Goal: Ask a question

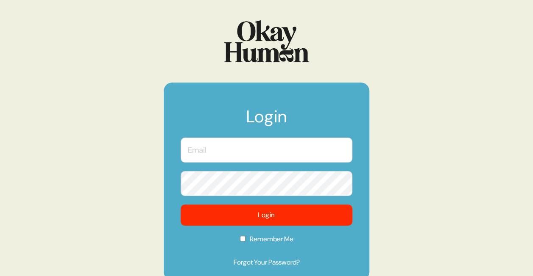
click at [278, 154] on input "text" at bounding box center [267, 150] width 172 height 25
type input "[EMAIL_ADDRESS][PERSON_NAME][DOMAIN_NAME]"
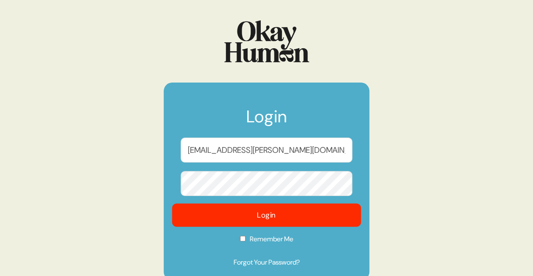
click at [278, 215] on button "Login" at bounding box center [266, 215] width 189 height 23
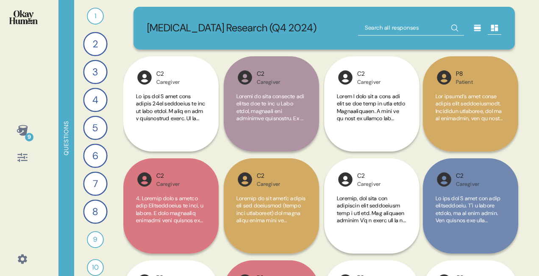
click at [400, 29] on input "text" at bounding box center [411, 27] width 106 height 15
type input "[MEDICAL_DATA]"
click at [452, 31] on icon at bounding box center [455, 28] width 14 height 14
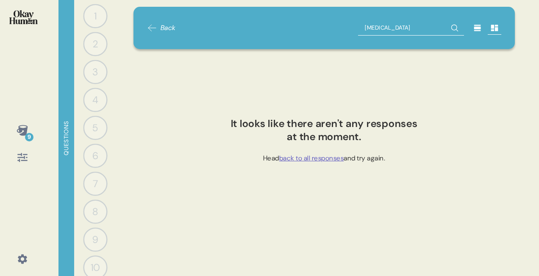
click at [413, 27] on input "[MEDICAL_DATA]" at bounding box center [411, 27] width 106 height 15
type input "l"
click at [86, 16] on div "1" at bounding box center [95, 16] width 24 height 24
click at [164, 28] on span "Back" at bounding box center [168, 28] width 15 height 10
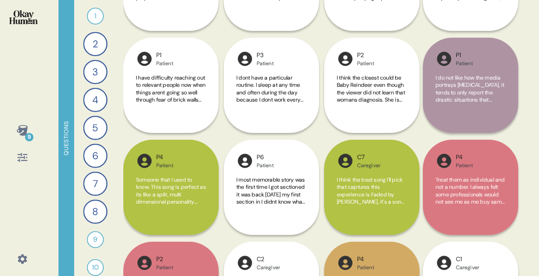
scroll to position [1271, 0]
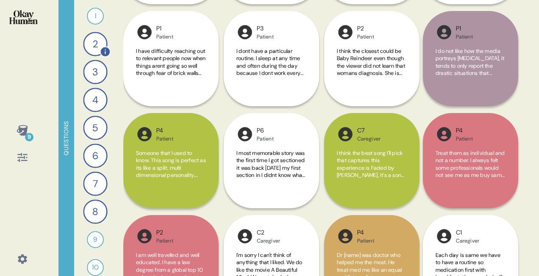
click at [88, 43] on div "2" at bounding box center [95, 44] width 24 height 24
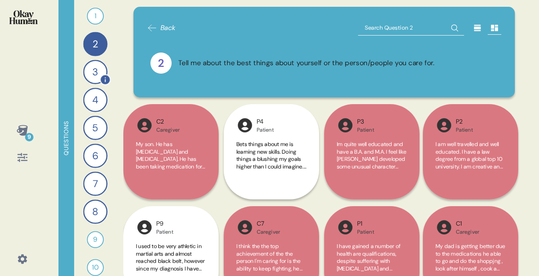
click at [92, 69] on div "3" at bounding box center [95, 72] width 24 height 24
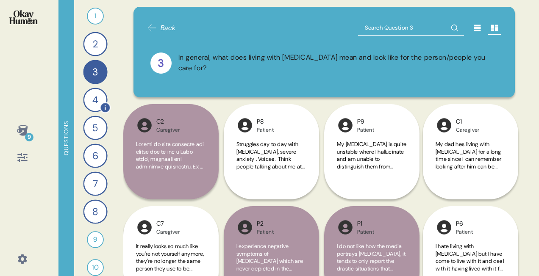
click at [92, 98] on div "4" at bounding box center [95, 100] width 24 height 24
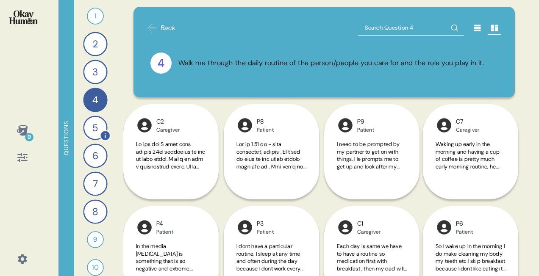
click at [94, 125] on div "5" at bounding box center [95, 128] width 24 height 24
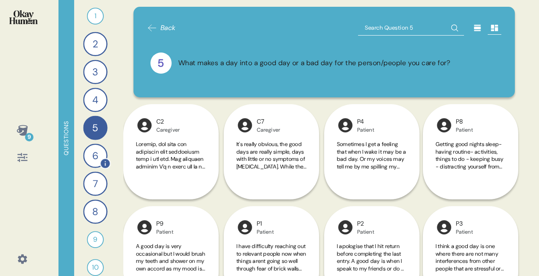
click at [93, 146] on div "6" at bounding box center [95, 156] width 24 height 24
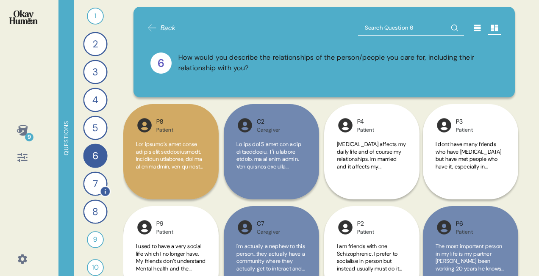
click at [91, 178] on div "7" at bounding box center [95, 184] width 24 height 24
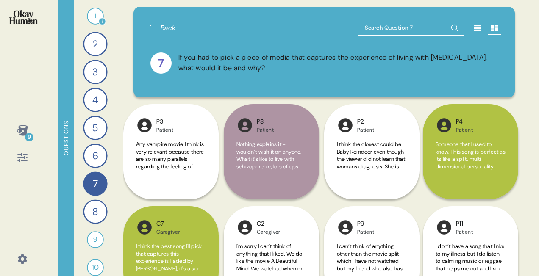
click at [91, 17] on div "1" at bounding box center [95, 16] width 17 height 17
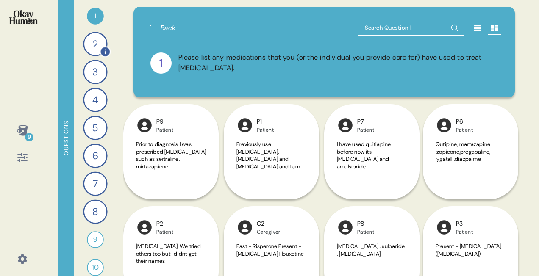
click at [95, 44] on div "2" at bounding box center [95, 44] width 24 height 24
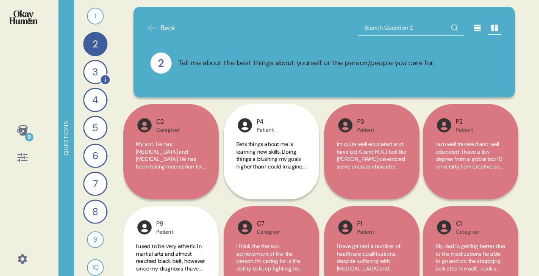
click at [92, 69] on div "3" at bounding box center [95, 72] width 24 height 24
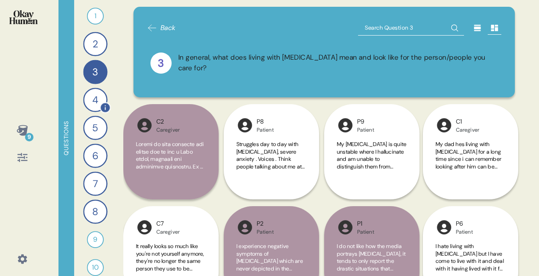
click at [94, 94] on div "4" at bounding box center [95, 100] width 24 height 24
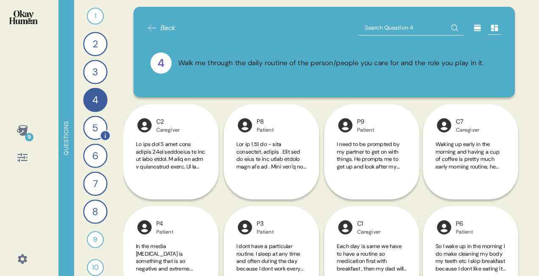
click at [89, 132] on div "5" at bounding box center [95, 128] width 24 height 24
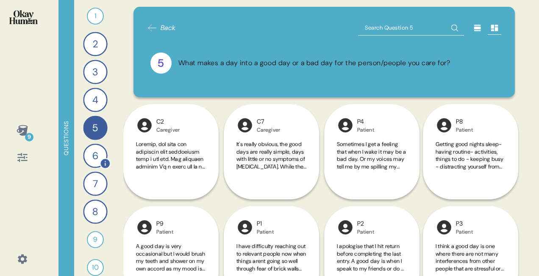
click at [90, 157] on div "6" at bounding box center [95, 156] width 24 height 24
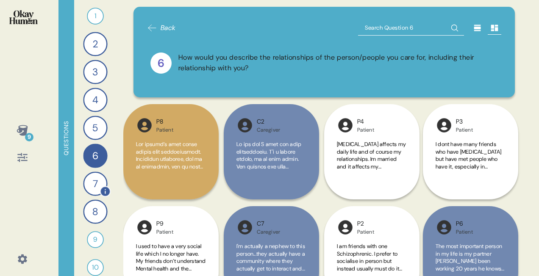
click at [91, 187] on div "7" at bounding box center [95, 184] width 24 height 24
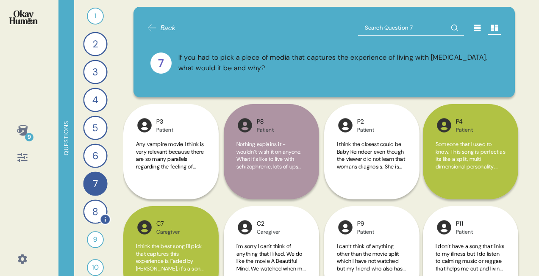
click at [92, 209] on div "8" at bounding box center [95, 212] width 24 height 24
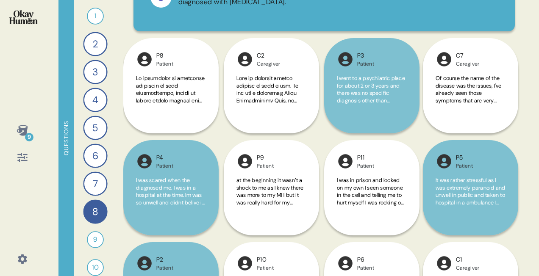
scroll to position [82, 0]
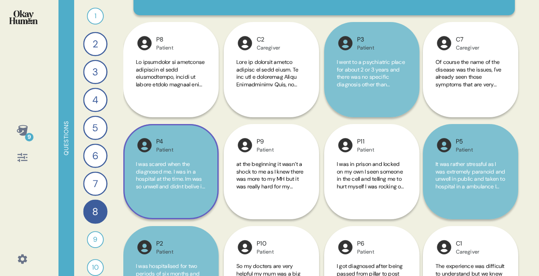
click at [163, 166] on span "I was scared when the diagnosed me. I was in a hospital at the time. Im was so …" at bounding box center [171, 254] width 70 height 186
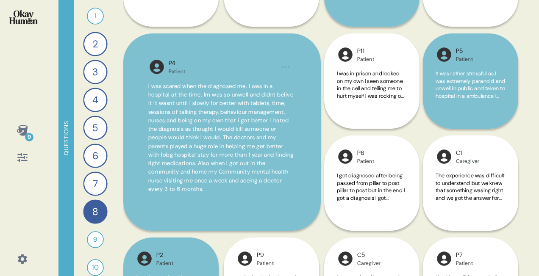
scroll to position [178, 0]
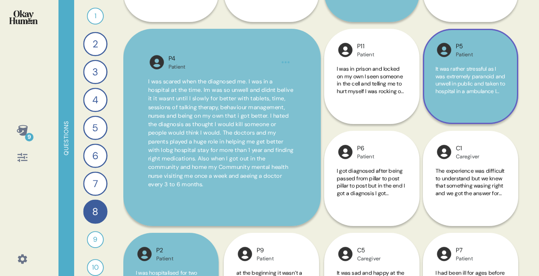
click at [472, 80] on span "It was rather stressful as I was extremely paranoid and unwell in public and ta…" at bounding box center [470, 113] width 69 height 97
